Goal: Task Accomplishment & Management: Manage account settings

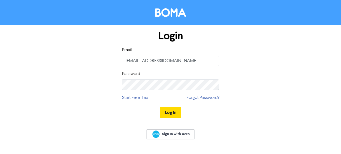
click at [205, 129] on div "Sign In with Xero" at bounding box center [170, 135] width 341 height 22
click at [164, 110] on button "Log In" at bounding box center [170, 113] width 21 height 12
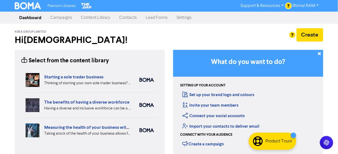
click at [314, 4] on link "Shimal RAM" at bounding box center [305, 5] width 35 height 9
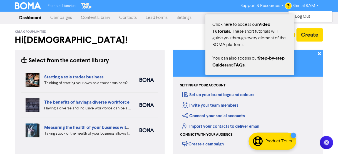
click at [290, 5] on div at bounding box center [288, 6] width 6 height 6
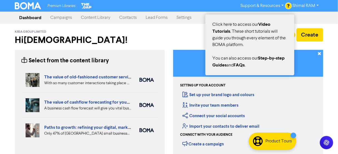
click at [290, 5] on div at bounding box center [288, 6] width 6 height 6
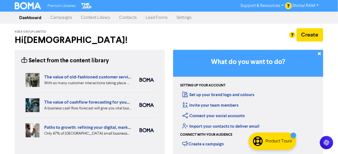
click at [305, 6] on div at bounding box center [169, 77] width 338 height 154
click at [38, 6] on img at bounding box center [28, 5] width 26 height 7
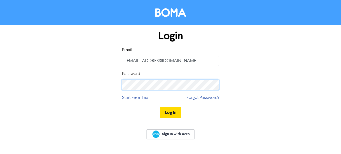
click at [98, 80] on div "Login Email enquiries@krea.co.nz Password Start Free Trial Forgot Password? Log…" at bounding box center [170, 74] width 316 height 99
drag, startPoint x: 138, startPoint y: 90, endPoint x: 245, endPoint y: 81, distance: 107.8
click at [245, 81] on div "Login Email enquiries@krea.co.nz Password Start Free Trial Forgot Password? Log…" at bounding box center [170, 74] width 316 height 99
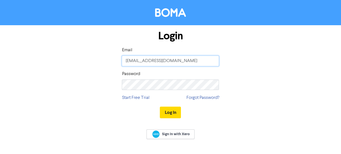
click at [183, 60] on input "[EMAIL_ADDRESS][DOMAIN_NAME]" at bounding box center [170, 61] width 97 height 11
paste input "https://app.bomamarketing.com/login"
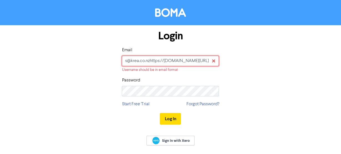
type input "[EMAIL_ADDRESS][DOMAIN_NAME]"
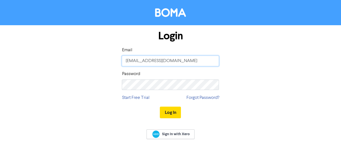
scroll to position [0, 0]
type input "[EMAIL_ADDRESS][DOMAIN_NAME]"
click at [102, 68] on div "Login Email enquiries@krea.co.nz Password Start Free Trial Forgot Password? Log…" at bounding box center [170, 74] width 316 height 99
click at [181, 58] on input "[EMAIL_ADDRESS][DOMAIN_NAME]" at bounding box center [170, 61] width 97 height 11
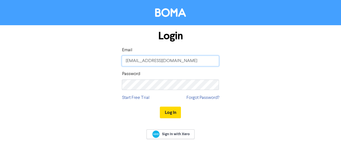
click at [181, 58] on input "[EMAIL_ADDRESS][DOMAIN_NAME]" at bounding box center [170, 61] width 97 height 11
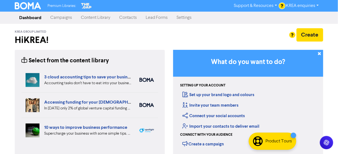
click at [304, 4] on link "KREA enquiries" at bounding box center [302, 5] width 42 height 9
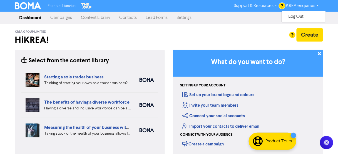
click at [123, 41] on h2 "Hi KREA !" at bounding box center [90, 40] width 150 height 11
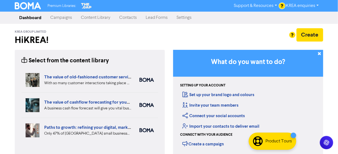
click at [303, 3] on link "KREA enquiries" at bounding box center [302, 5] width 42 height 9
click at [301, 17] on button "Log Out" at bounding box center [303, 16] width 44 height 7
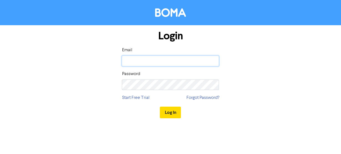
type input "[EMAIL_ADDRESS][DOMAIN_NAME]"
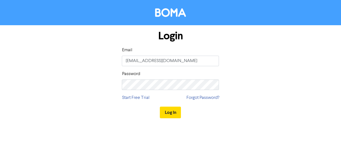
click at [165, 75] on div "Password" at bounding box center [170, 80] width 97 height 19
click at [95, 89] on div "Login Email enquiries@krea.co.nz Password Start Free Trial Forgot Password? Log…" at bounding box center [170, 74] width 316 height 99
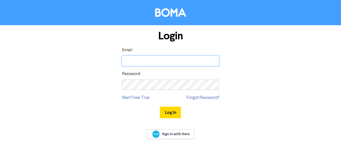
type input "[EMAIL_ADDRESS][DOMAIN_NAME]"
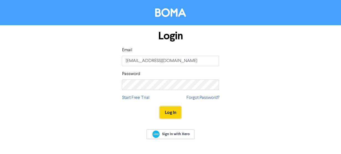
click at [169, 111] on button "Log In" at bounding box center [170, 113] width 21 height 12
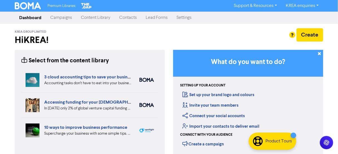
click at [191, 17] on link "Settings" at bounding box center [184, 17] width 24 height 11
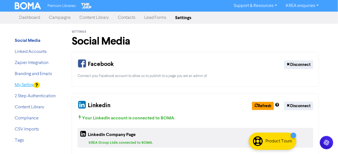
click at [29, 83] on link "My Settings" at bounding box center [26, 85] width 22 height 4
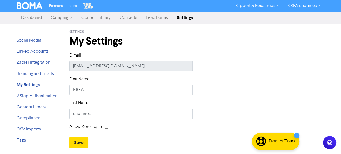
click at [33, 33] on div "Social Media Linked Accounts Zapier Integration Branding and Emails My Settings…" at bounding box center [38, 86] width 53 height 125
click at [34, 16] on link "Dashboard" at bounding box center [32, 17] width 30 height 11
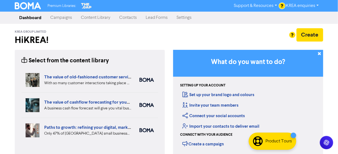
click at [69, 18] on link "Campaigns" at bounding box center [61, 17] width 31 height 11
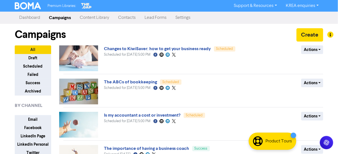
click at [303, 3] on link "KREA enquiries" at bounding box center [302, 5] width 42 height 9
click at [190, 17] on link "Settings" at bounding box center [183, 17] width 24 height 11
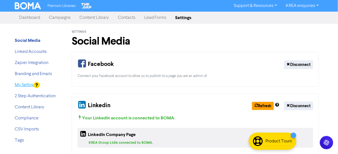
click at [32, 87] on link "My Settings" at bounding box center [26, 85] width 22 height 4
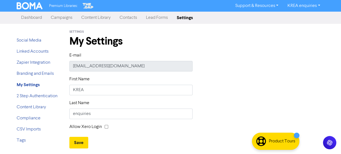
click at [277, 6] on link "Support & Resources" at bounding box center [257, 5] width 52 height 9
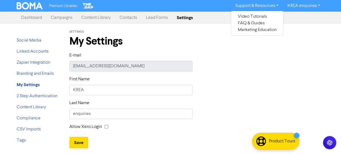
click at [270, 76] on div "First Name KREA" at bounding box center [197, 88] width 264 height 24
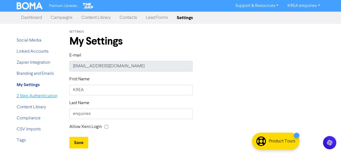
click at [46, 99] on link "2 Step Authentication" at bounding box center [37, 96] width 41 height 4
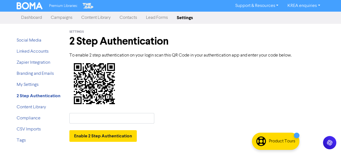
click at [31, 5] on img at bounding box center [30, 5] width 26 height 7
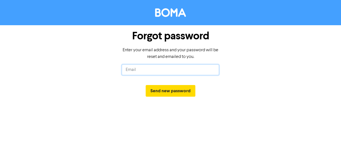
drag, startPoint x: 0, startPoint y: 0, endPoint x: 175, endPoint y: 71, distance: 188.4
click at [175, 71] on input "text" at bounding box center [170, 70] width 97 height 11
type input "[EMAIL_ADDRESS][DOMAIN_NAME]"
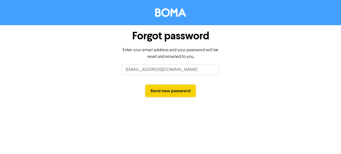
click at [179, 93] on button "Send new password" at bounding box center [171, 91] width 50 height 12
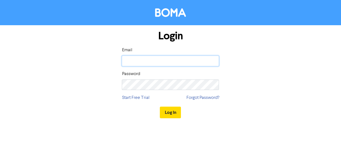
type input "[EMAIL_ADDRESS][DOMAIN_NAME]"
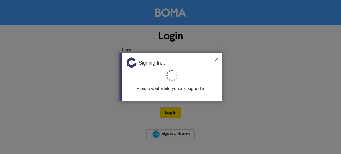
type input "[EMAIL_ADDRESS][DOMAIN_NAME]"
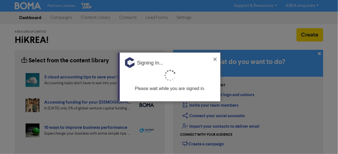
click at [214, 59] on img at bounding box center [214, 59] width 3 height 3
